Goal: Task Accomplishment & Management: Use online tool/utility

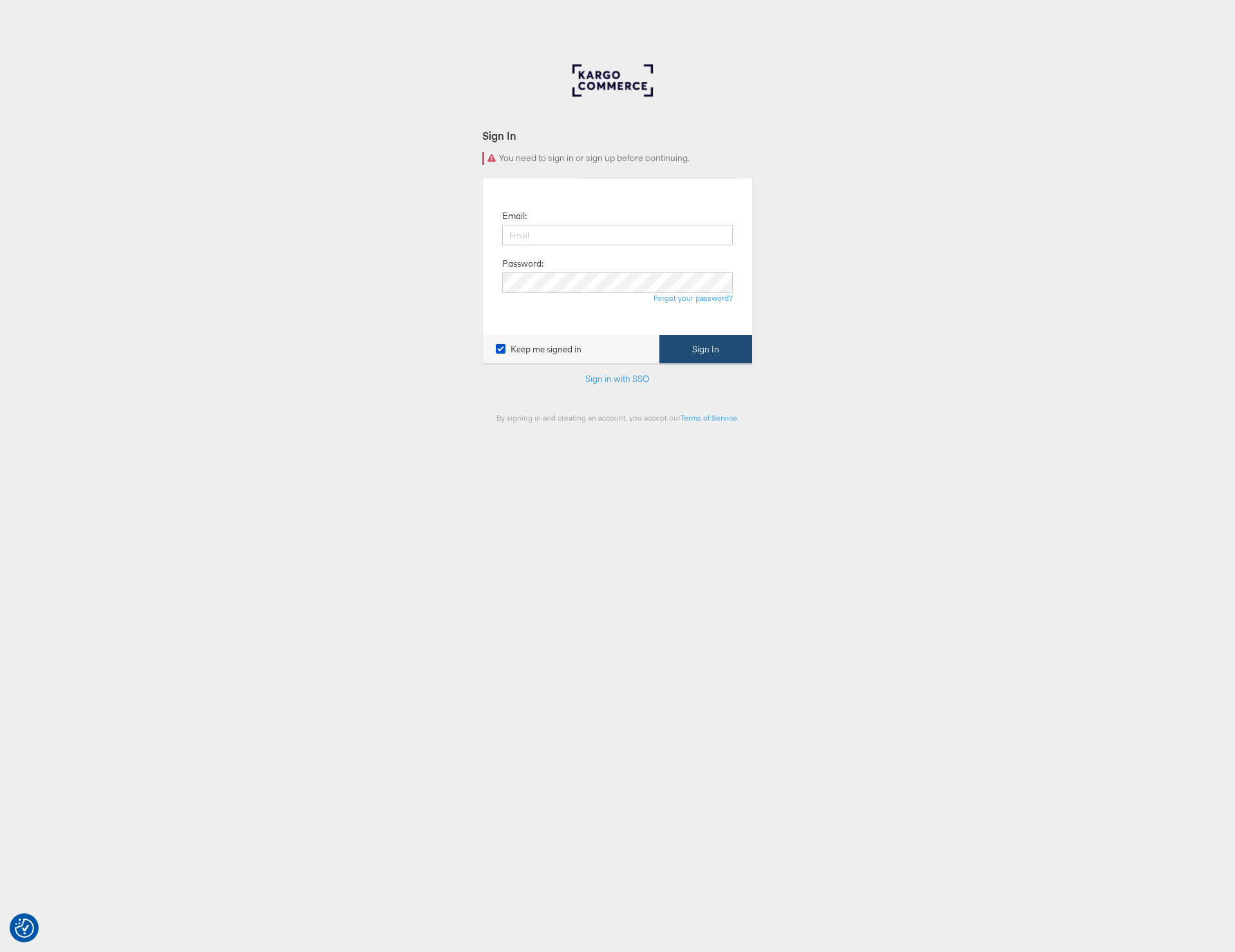
type input "[PERSON_NAME][EMAIL_ADDRESS][PERSON_NAME][DOMAIN_NAME]"
click at [719, 345] on button "Sign In" at bounding box center [706, 349] width 93 height 29
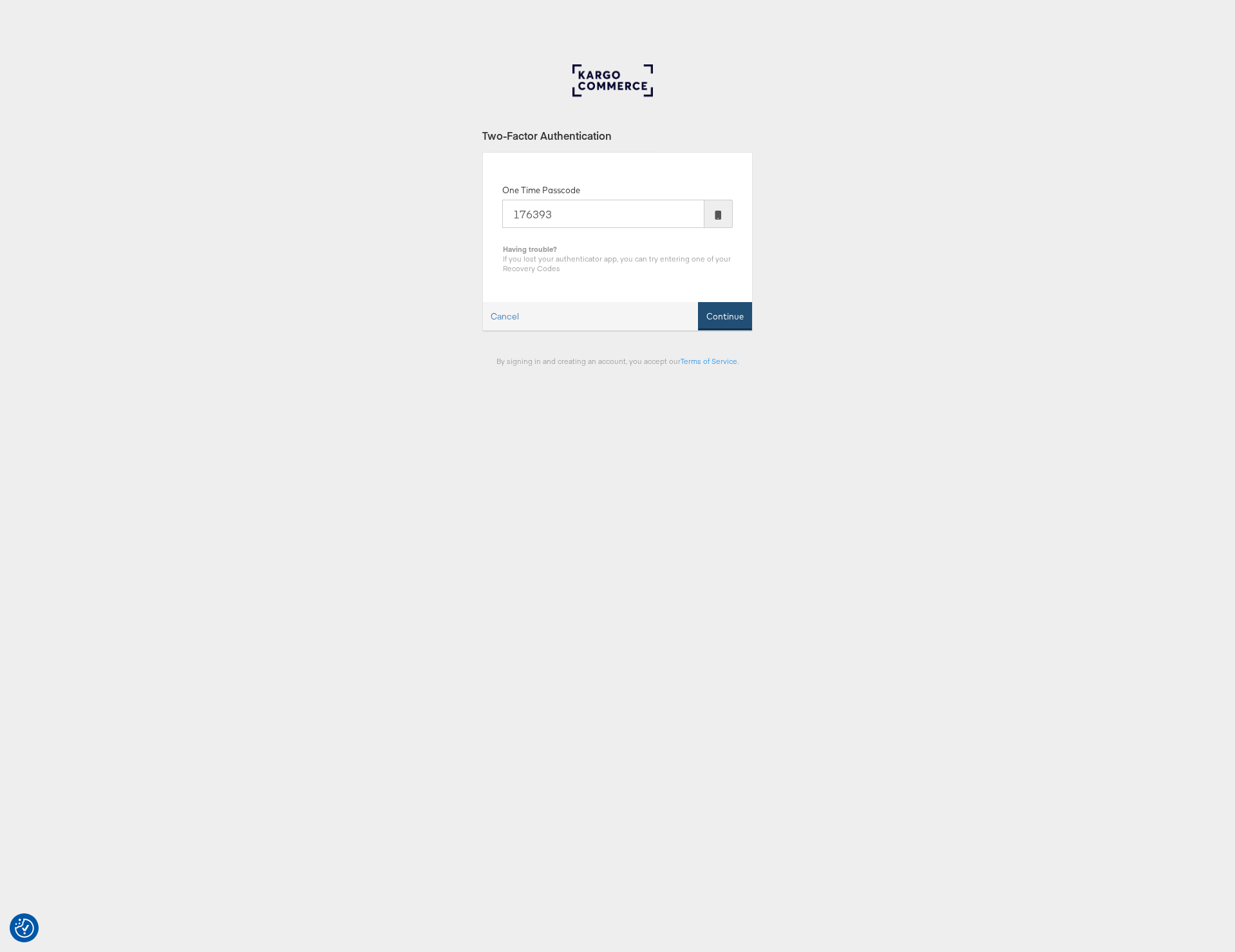
type input "176393"
click at [730, 316] on button "Continue" at bounding box center [725, 317] width 54 height 29
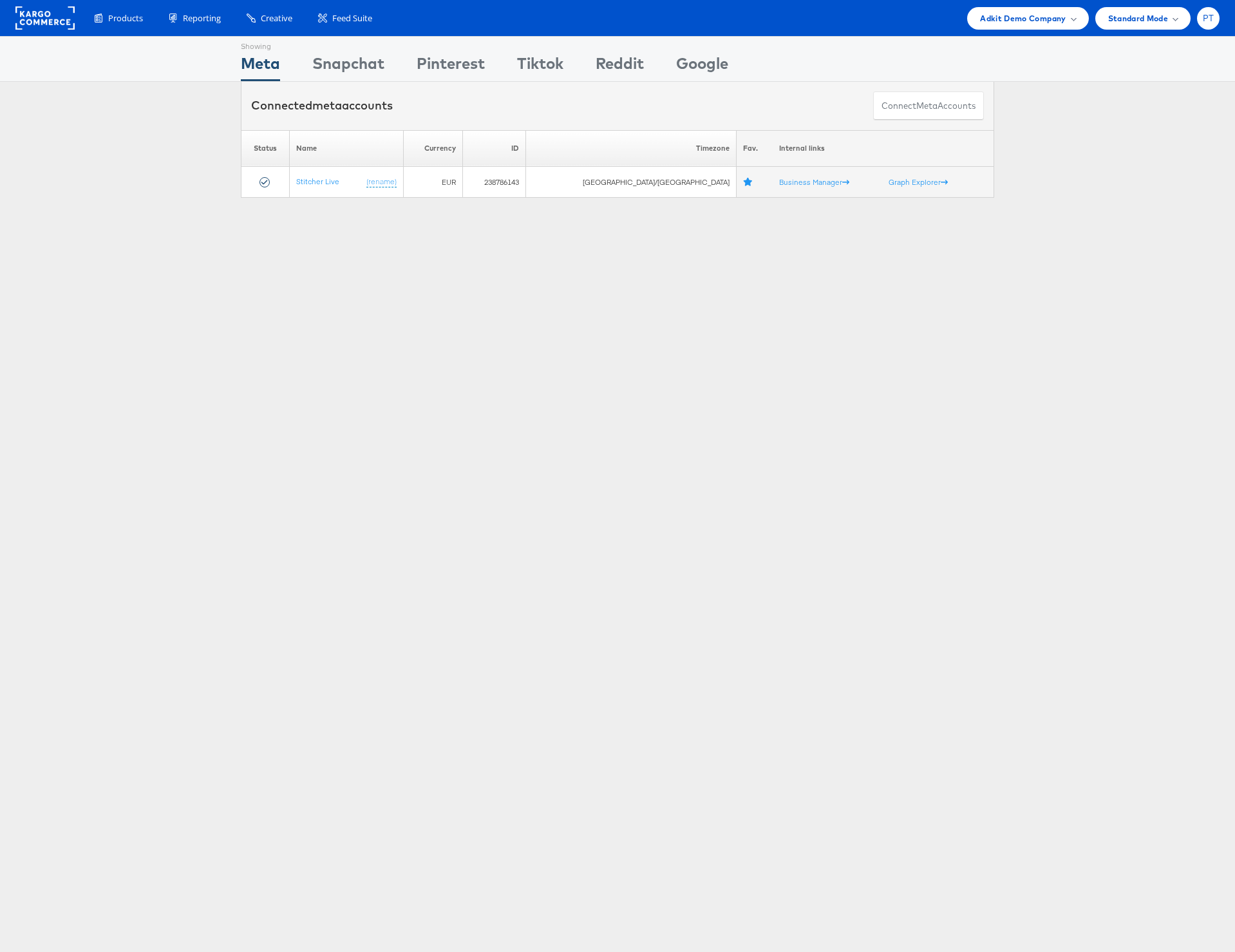
click at [1209, 25] on div "PT" at bounding box center [1209, 18] width 23 height 23
click at [1134, 124] on link "Internal Dashboard" at bounding box center [1154, 121] width 110 height 13
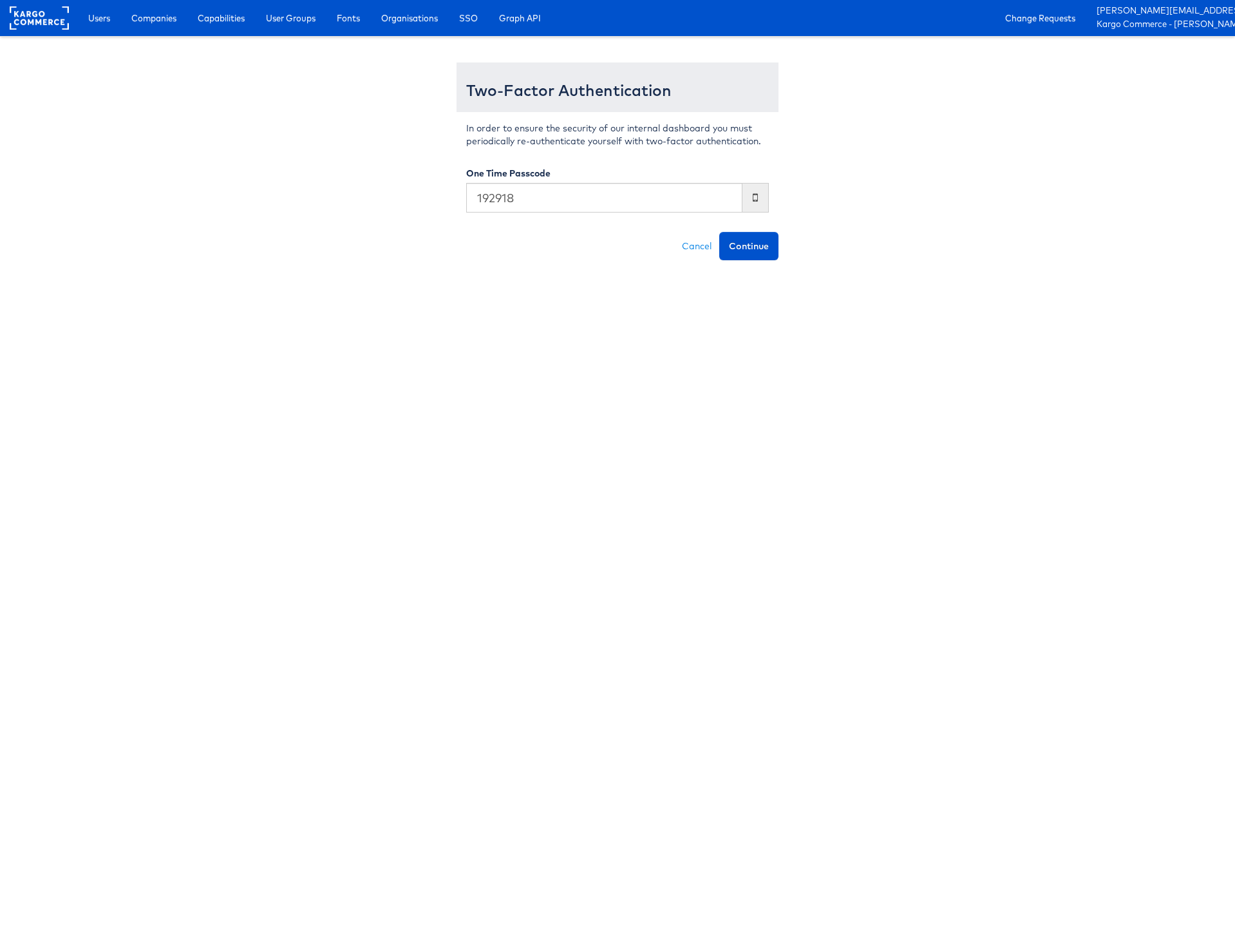
type input "192918"
click at [719, 232] on button "Continue" at bounding box center [749, 245] width 59 height 28
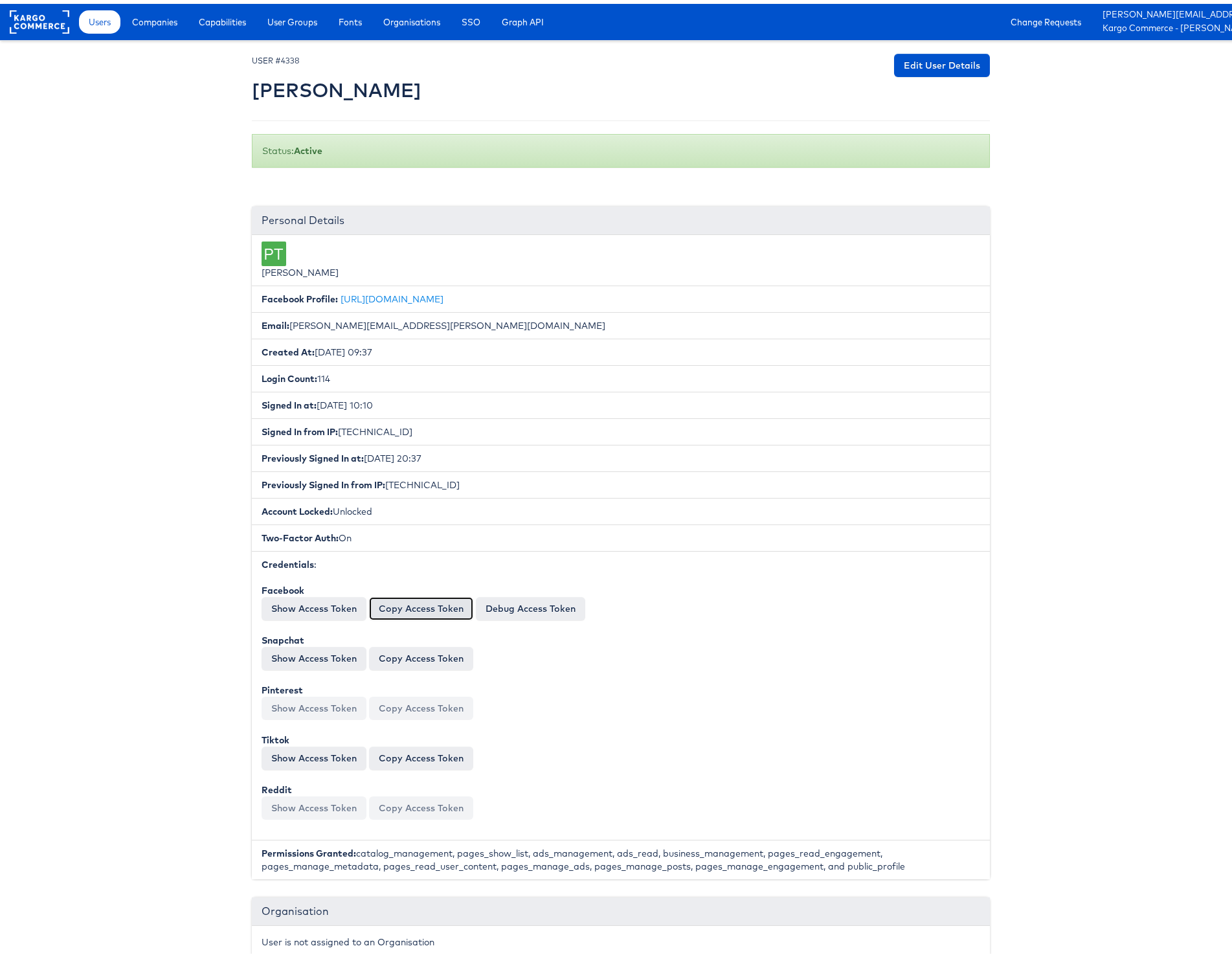
click at [429, 604] on button "Copy Access Token" at bounding box center [421, 604] width 104 height 23
